Goal: Transaction & Acquisition: Purchase product/service

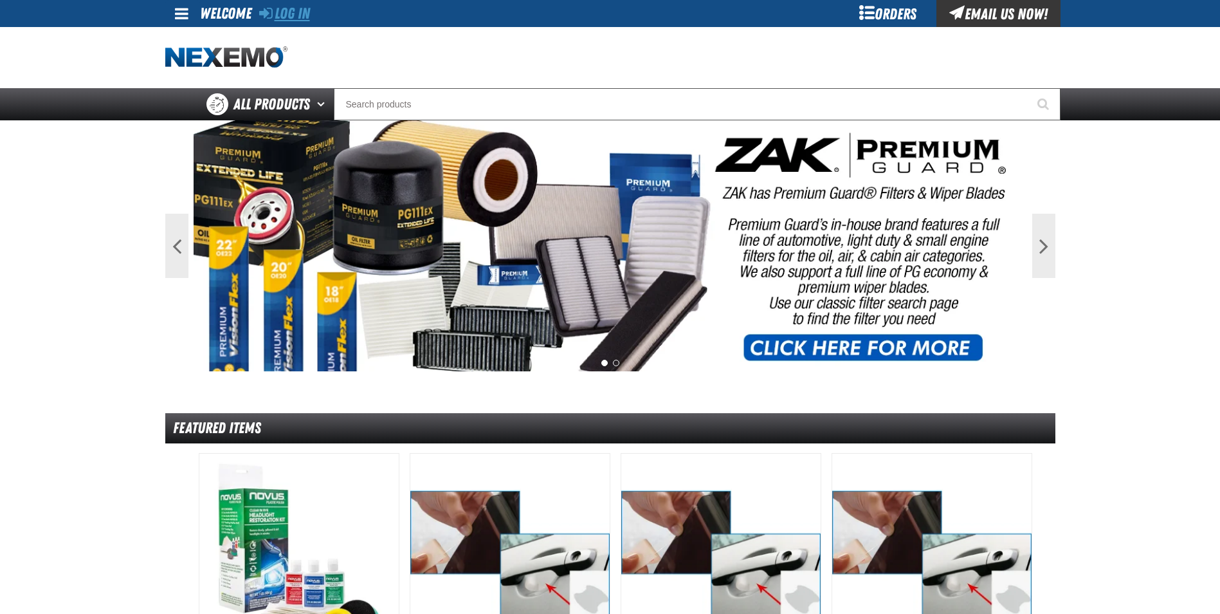
click at [292, 15] on link "Log In" at bounding box center [284, 14] width 51 height 18
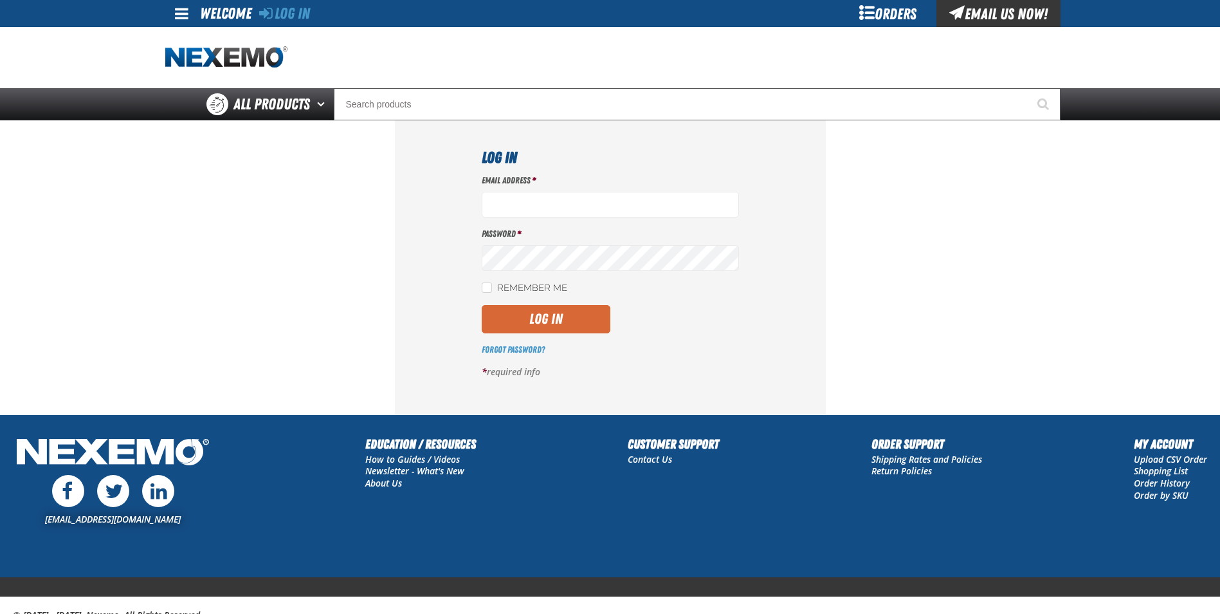
type input "cmuse01@vtaig.com"
click at [526, 311] on button "Log In" at bounding box center [546, 319] width 129 height 28
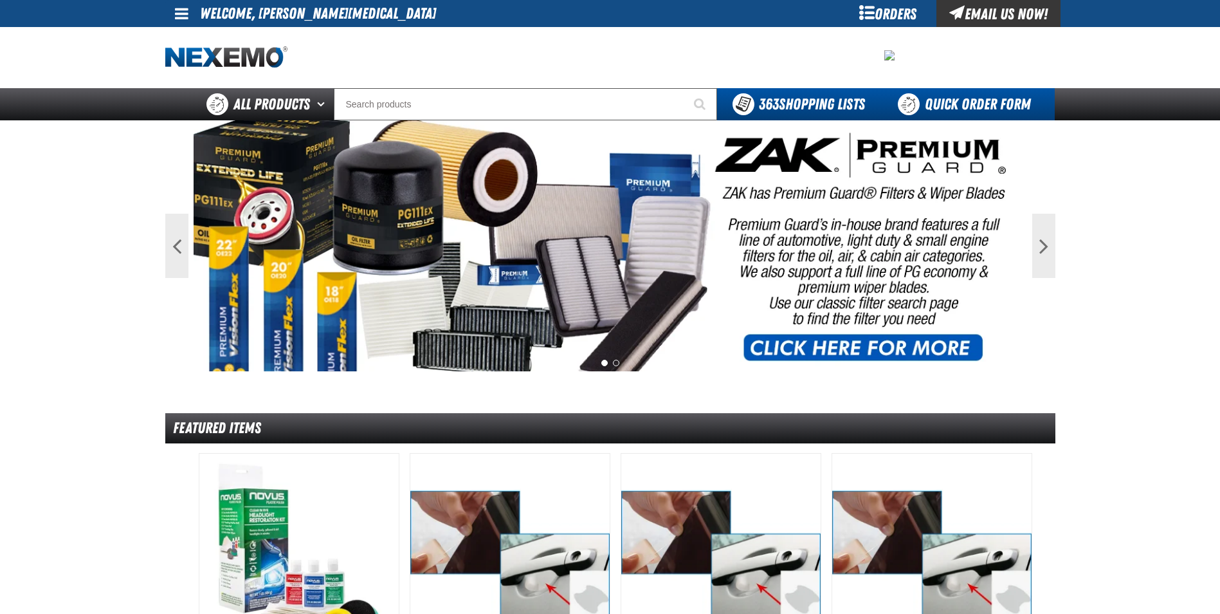
click at [926, 97] on link "Quick Order Form" at bounding box center [968, 104] width 174 height 32
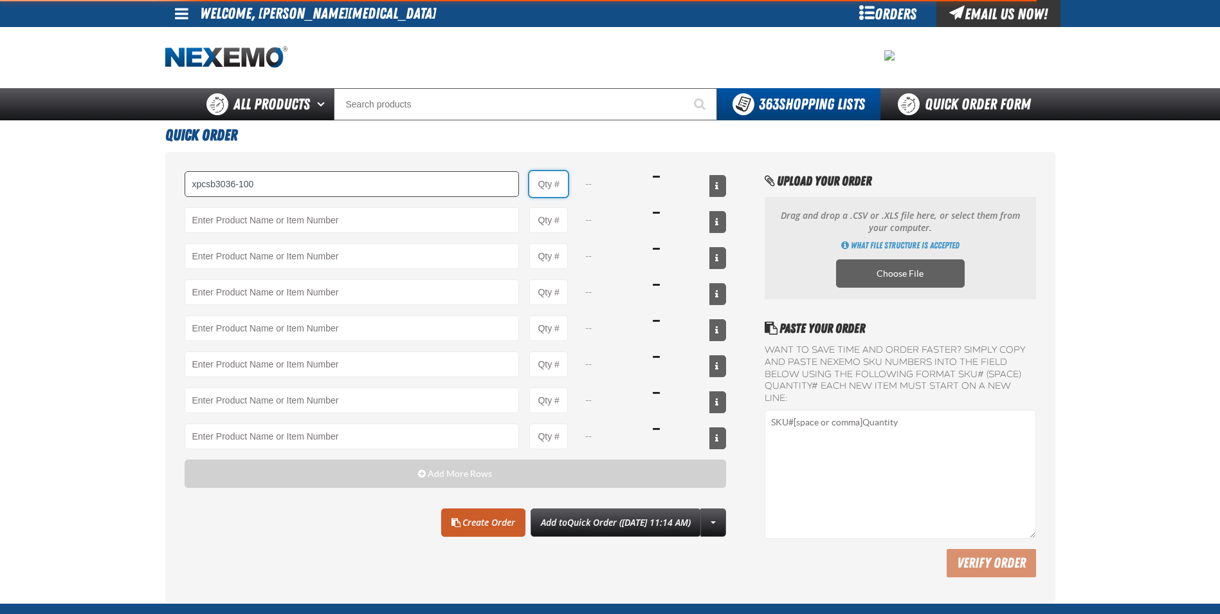
type input "XPCSB3036-100 - XPEL PRIME Color Stable Black 30% VLT (36&quot; x 100&#x27;)"
type input "1"
select select "roll"
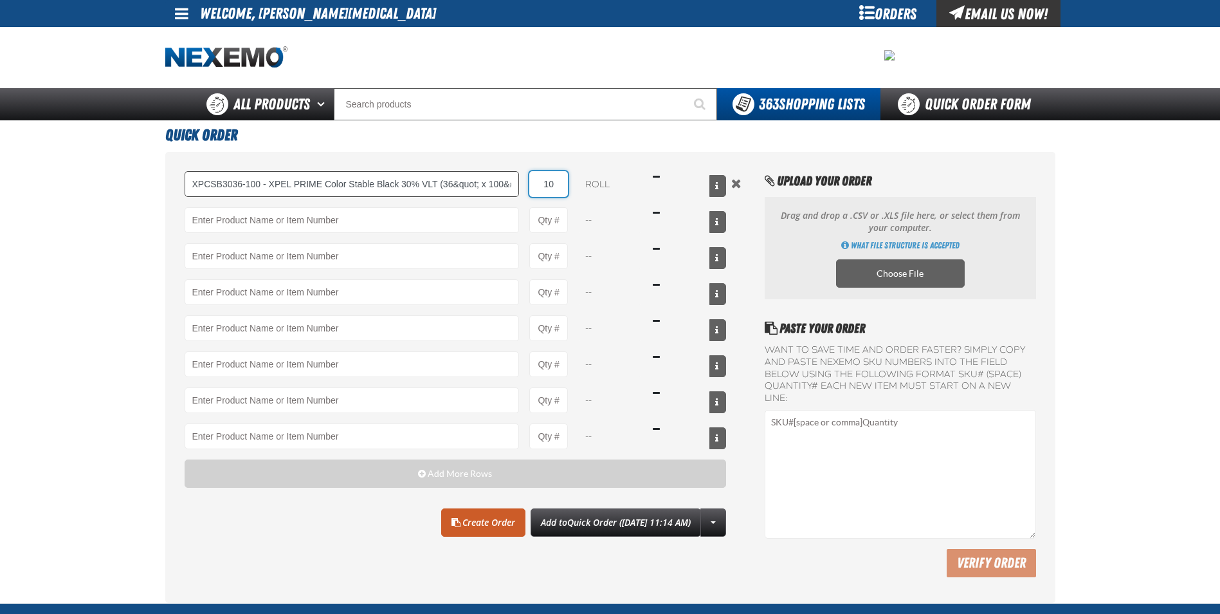
type input "10"
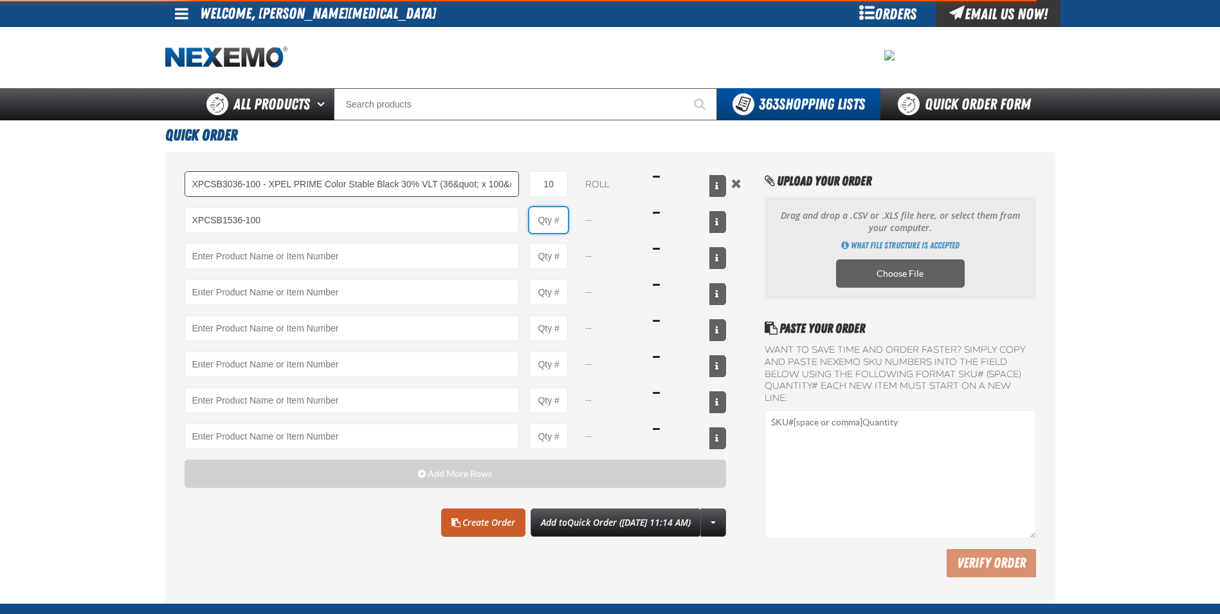
type input "XPCSB1536-100 - XPEL PRIME Color Stable Black 15% VLT (36&quot; x 100&#x27;)"
type input "1"
select select "roll"
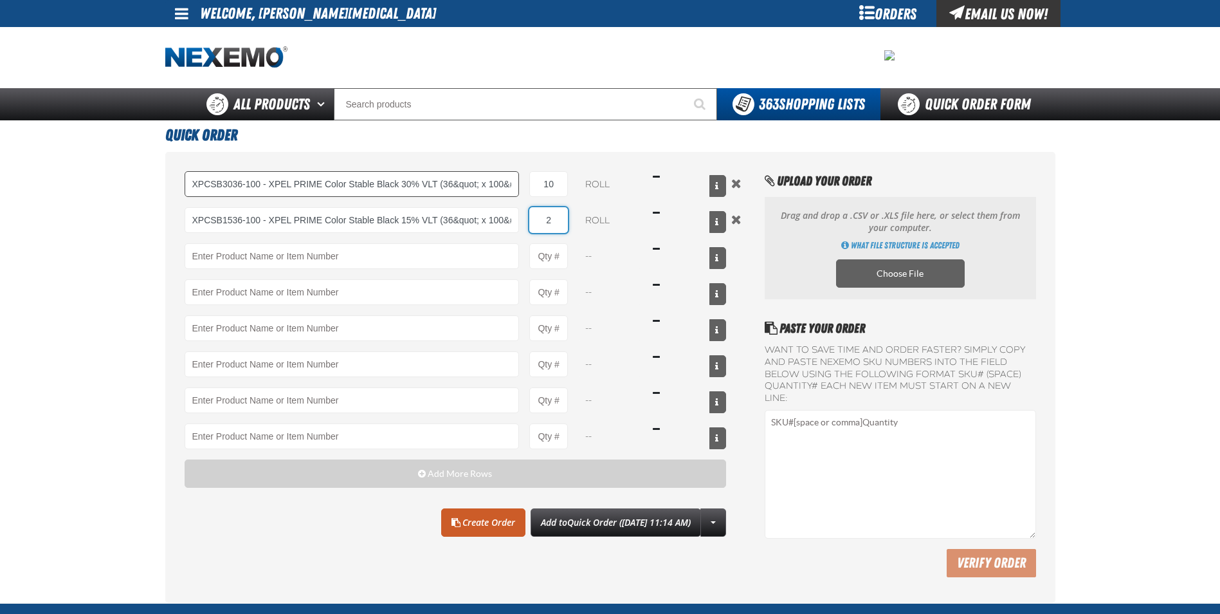
type input "2"
click at [450, 522] on link "Create Order" at bounding box center [483, 522] width 84 height 28
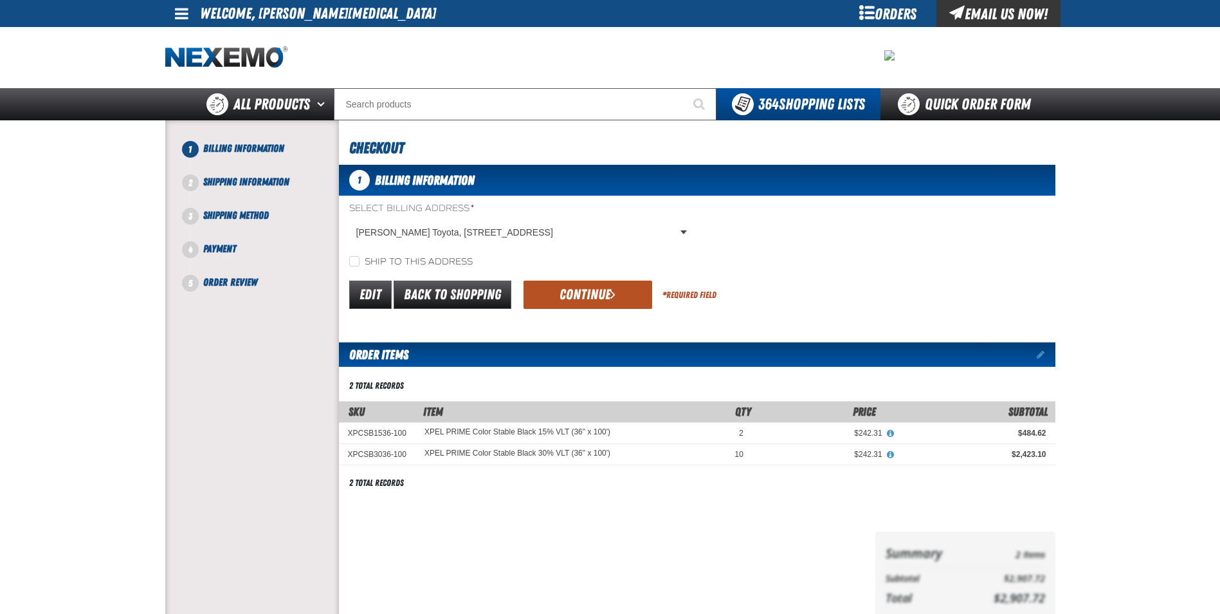
click at [573, 295] on button "Continue" at bounding box center [588, 294] width 129 height 28
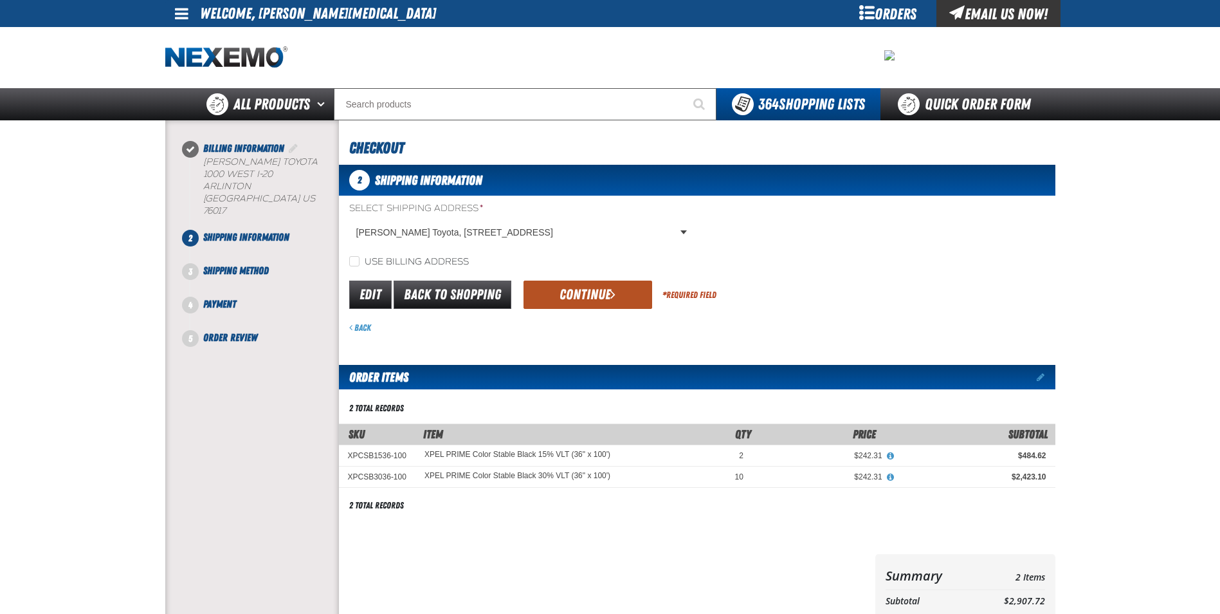
click at [574, 293] on button "Continue" at bounding box center [588, 294] width 129 height 28
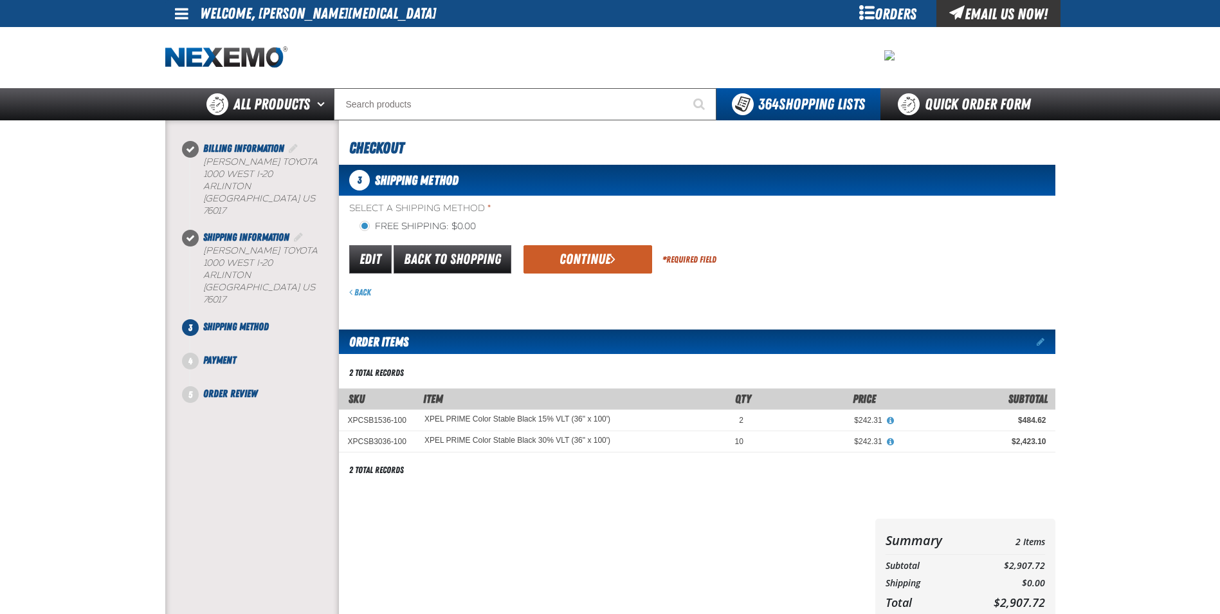
click at [574, 293] on div "Back" at bounding box center [702, 292] width 706 height 12
click at [585, 261] on button "Continue" at bounding box center [588, 259] width 129 height 28
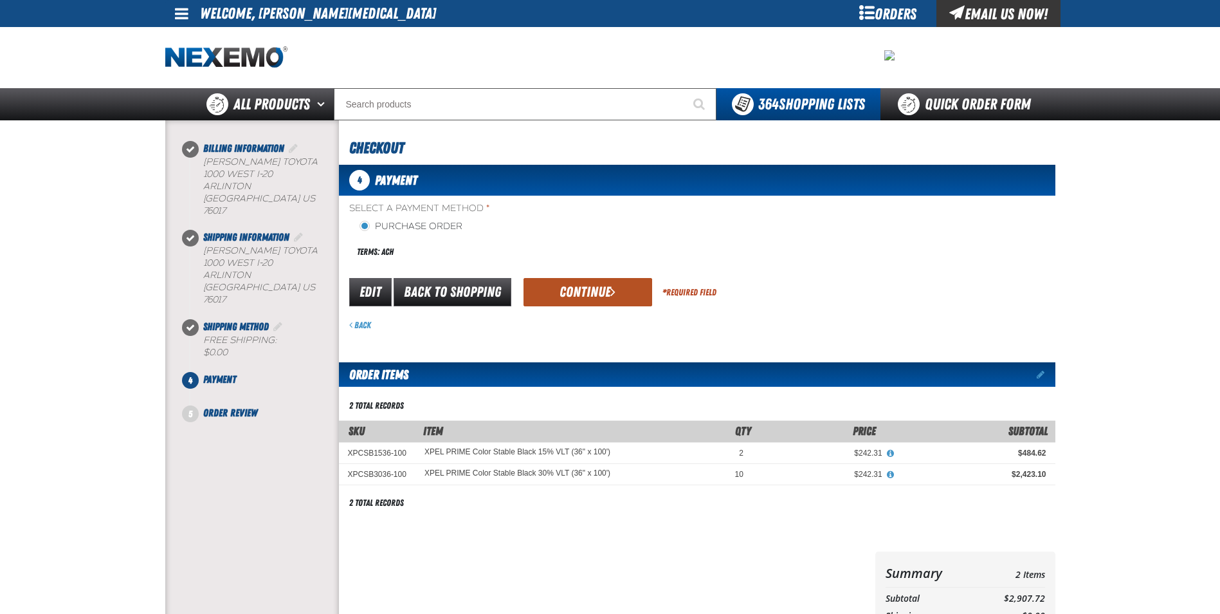
click at [583, 284] on button "Continue" at bounding box center [588, 292] width 129 height 28
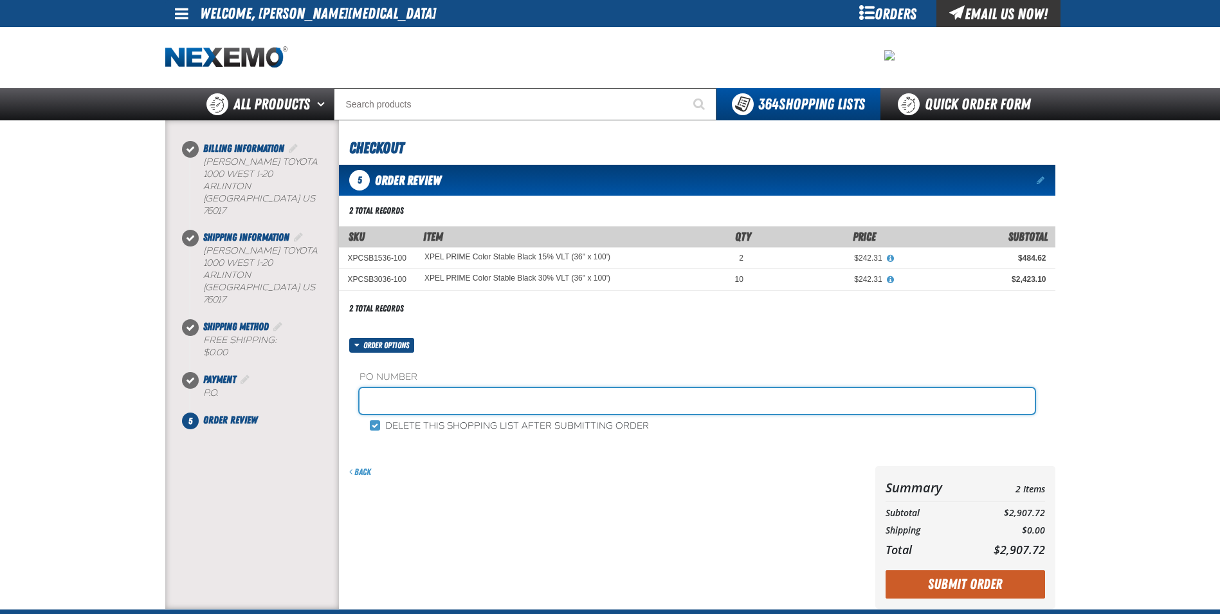
click at [434, 396] on input "text" at bounding box center [697, 401] width 675 height 26
type input "STOCK"
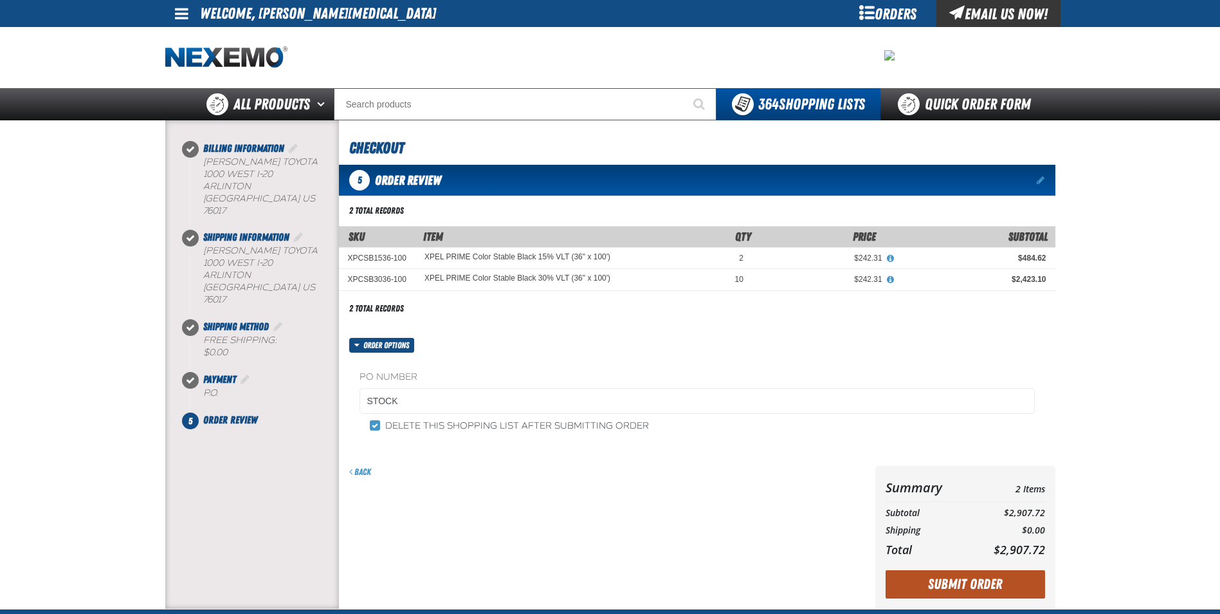
click at [925, 586] on button "Submit Order" at bounding box center [966, 584] width 160 height 28
